Goal: Information Seeking & Learning: Learn about a topic

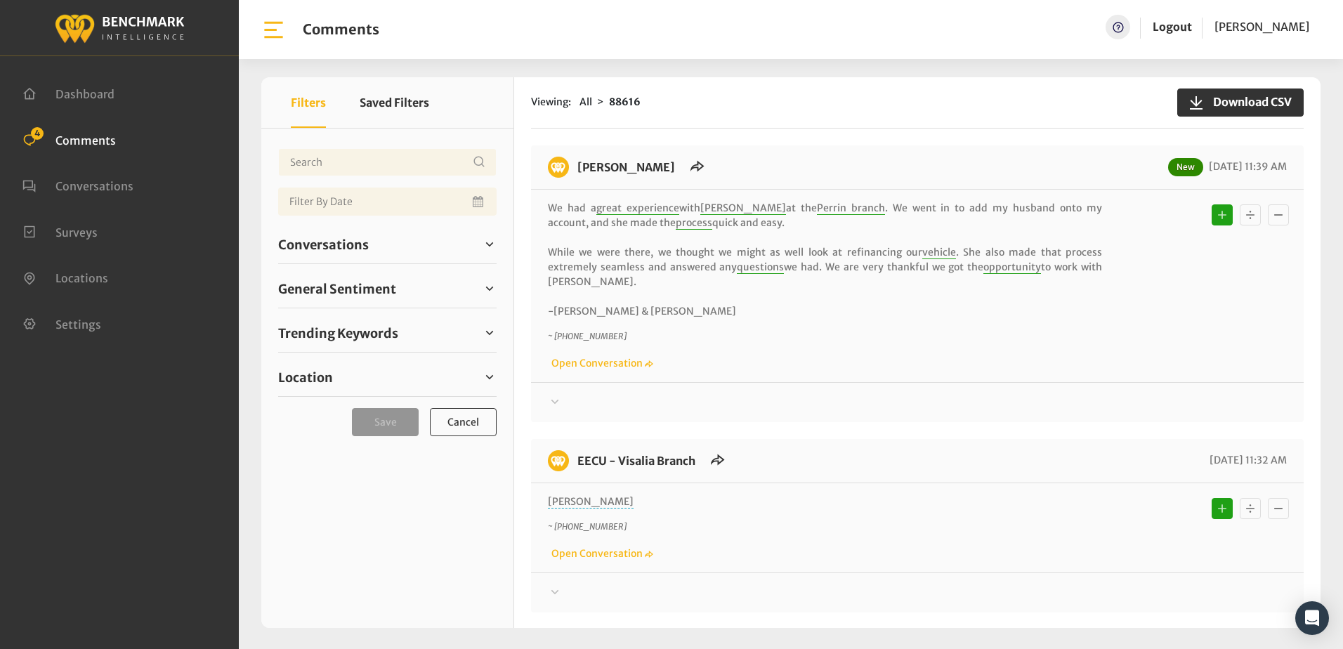
click at [801, 381] on div "We had a great experience with Erika R at the Perrin branch . We went in to add…" at bounding box center [917, 286] width 773 height 192
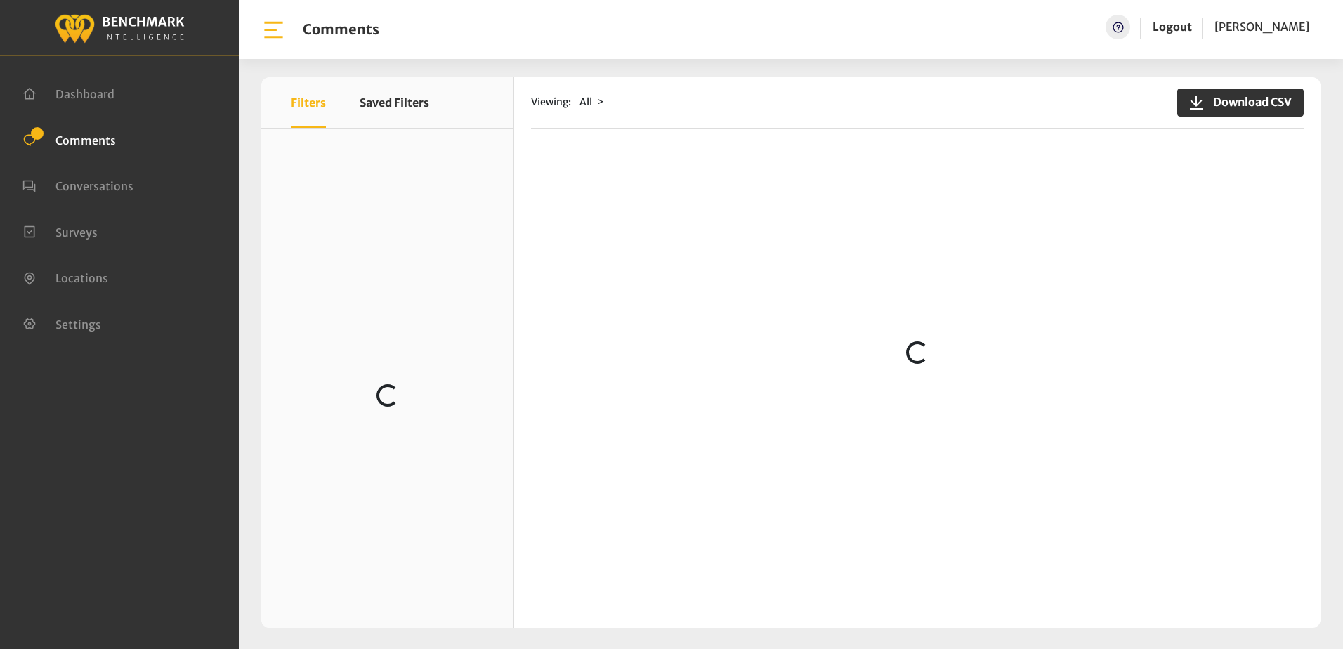
scroll to position [421, 0]
click at [73, 138] on span "Comments" at bounding box center [85, 140] width 60 height 14
